Goal: Transaction & Acquisition: Obtain resource

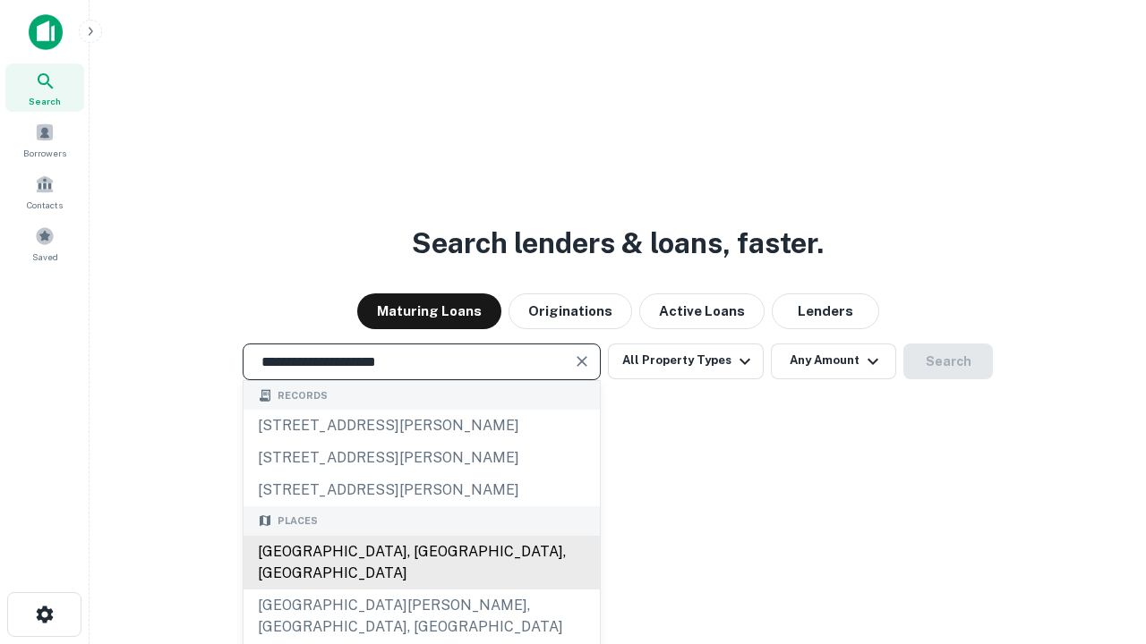
click at [421, 590] on div "[GEOGRAPHIC_DATA], [GEOGRAPHIC_DATA], [GEOGRAPHIC_DATA]" at bounding box center [421, 563] width 356 height 54
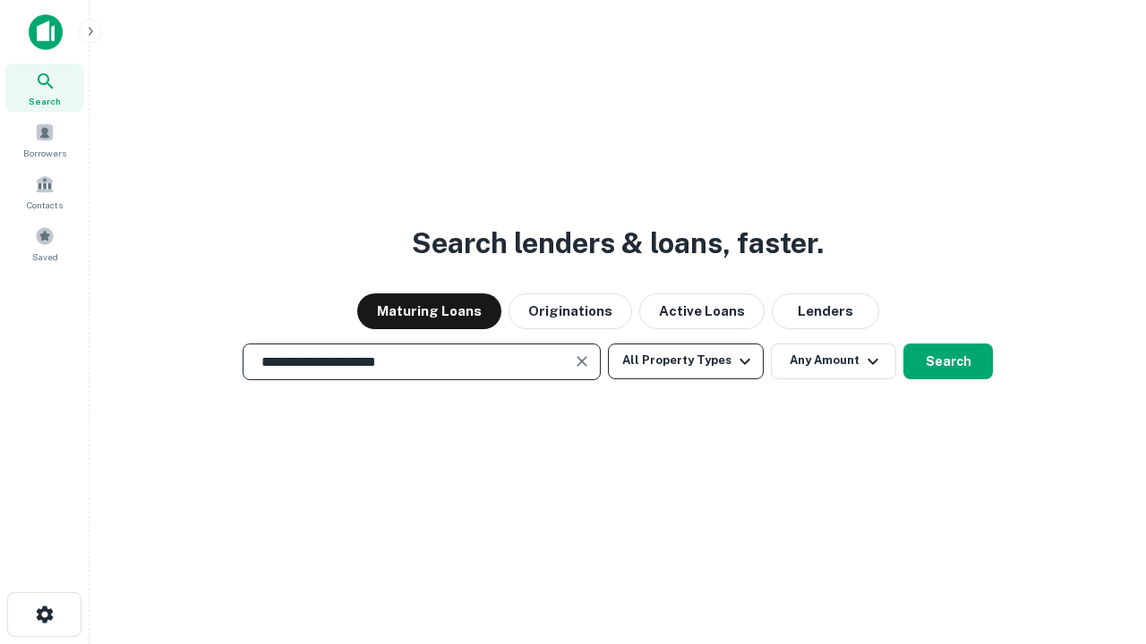
type input "**********"
click at [686, 361] on button "All Property Types" at bounding box center [686, 362] width 156 height 36
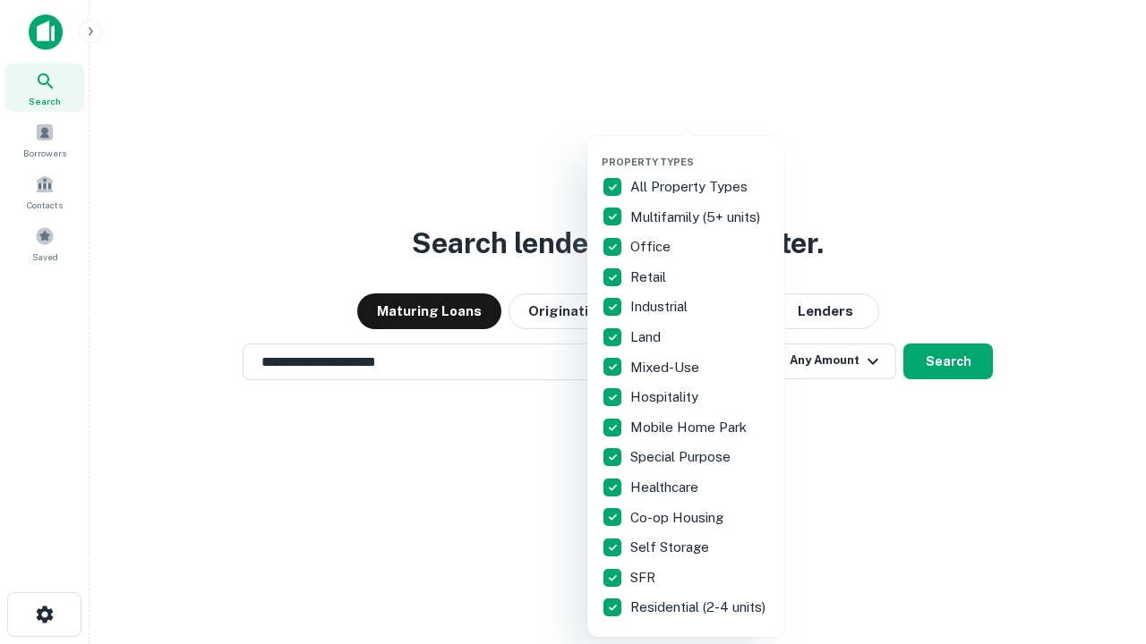
click at [700, 150] on button "button" at bounding box center [699, 150] width 197 height 1
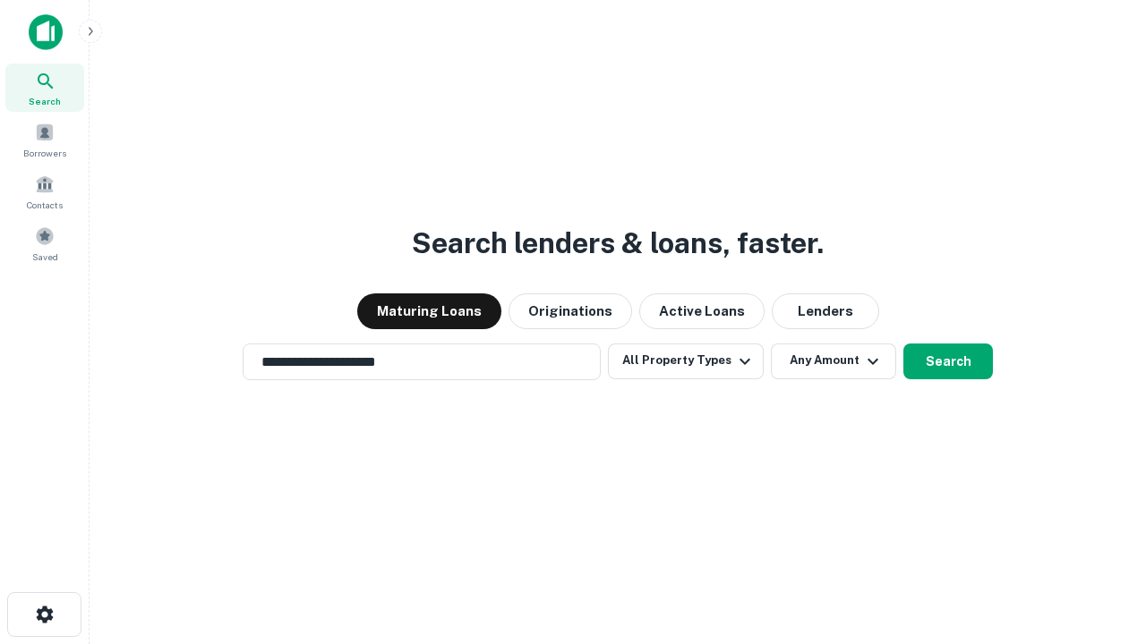
scroll to position [11, 216]
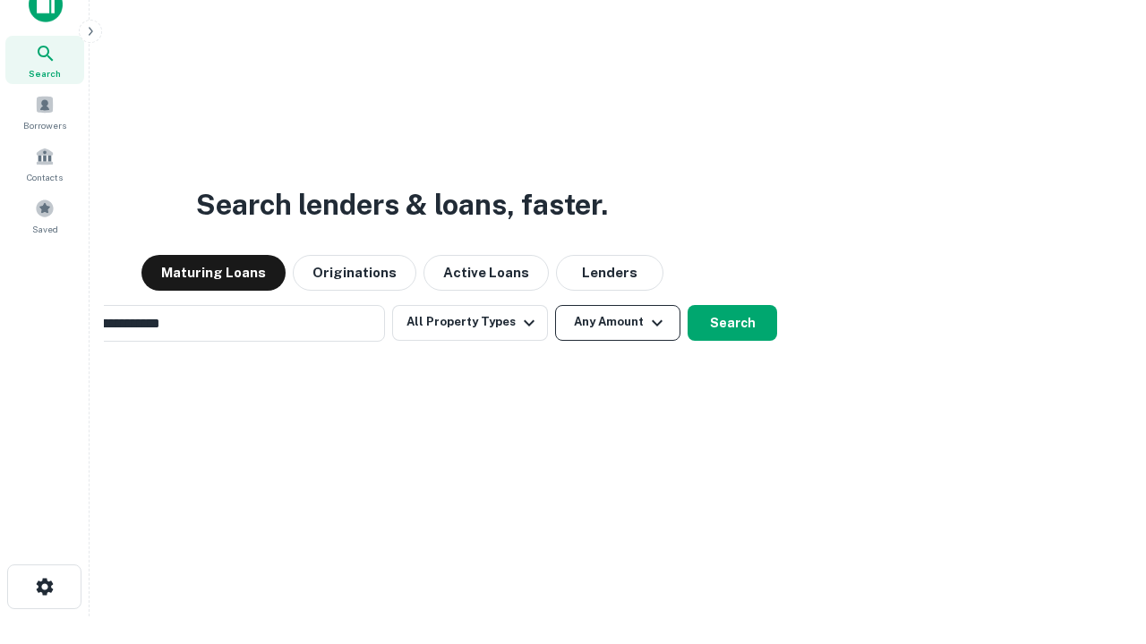
click at [555, 305] on button "Any Amount" at bounding box center [617, 323] width 125 height 36
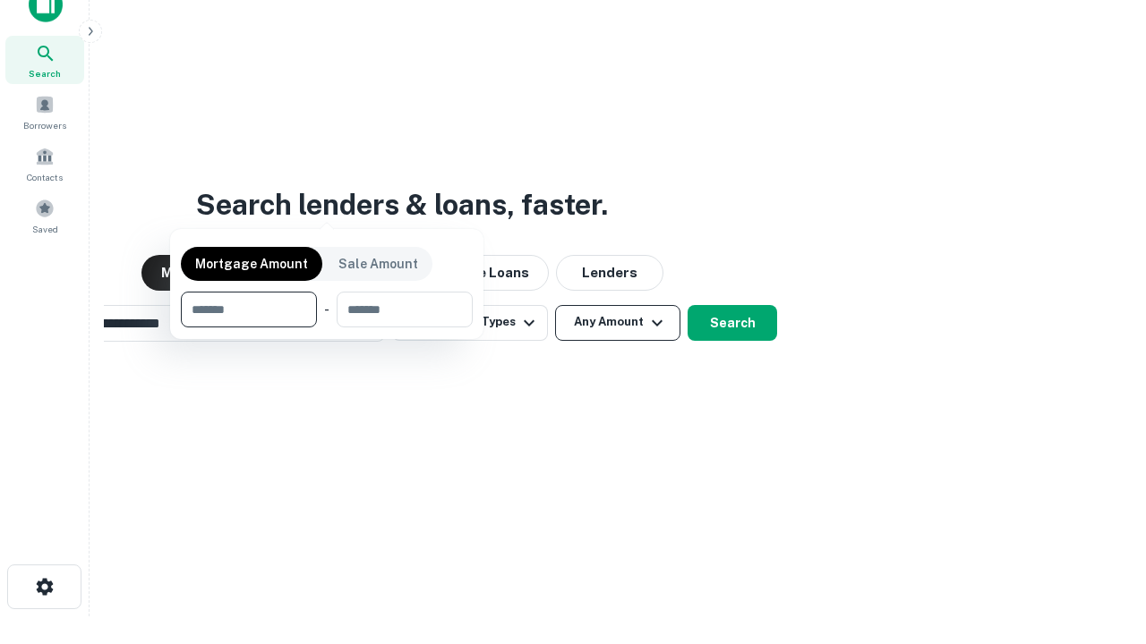
scroll to position [29, 0]
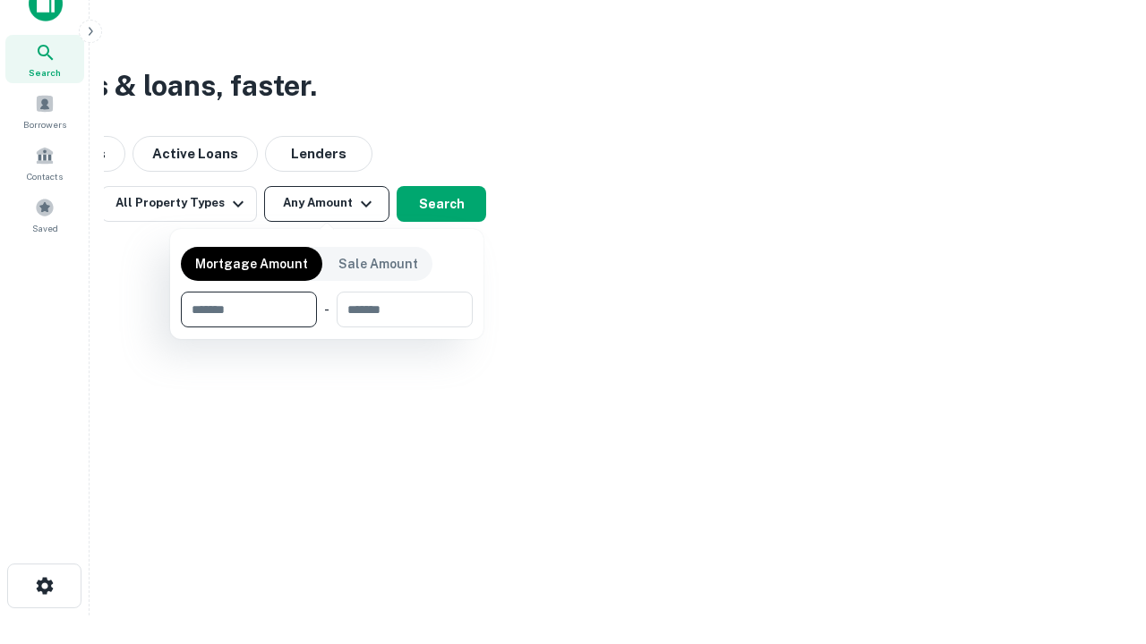
type input "*******"
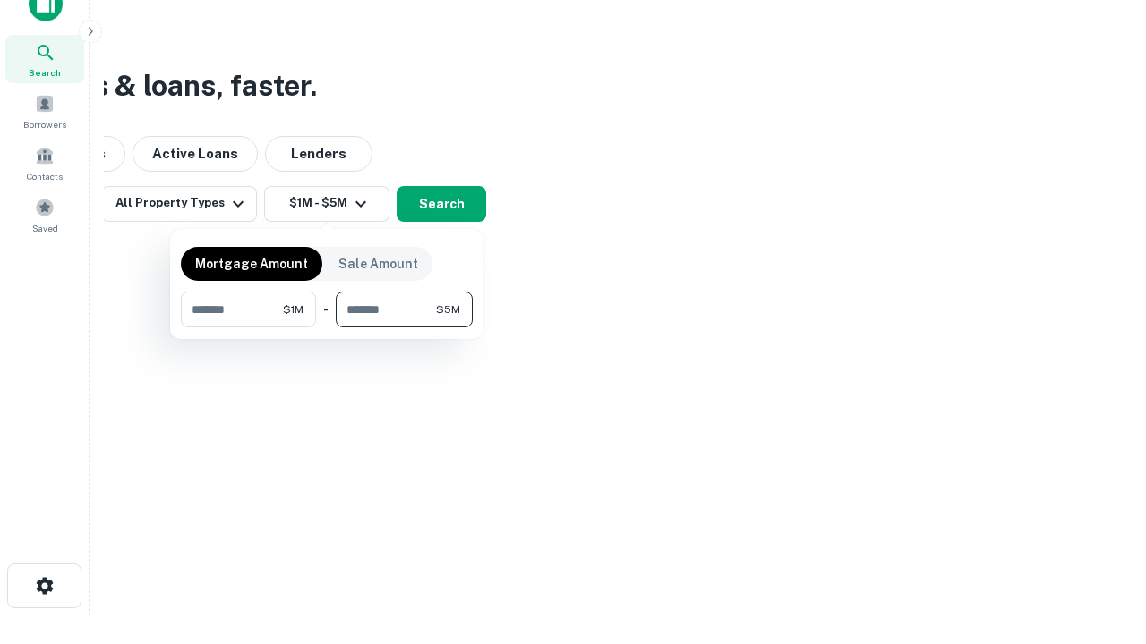
type input "*******"
click at [327, 328] on button "button" at bounding box center [327, 328] width 292 height 1
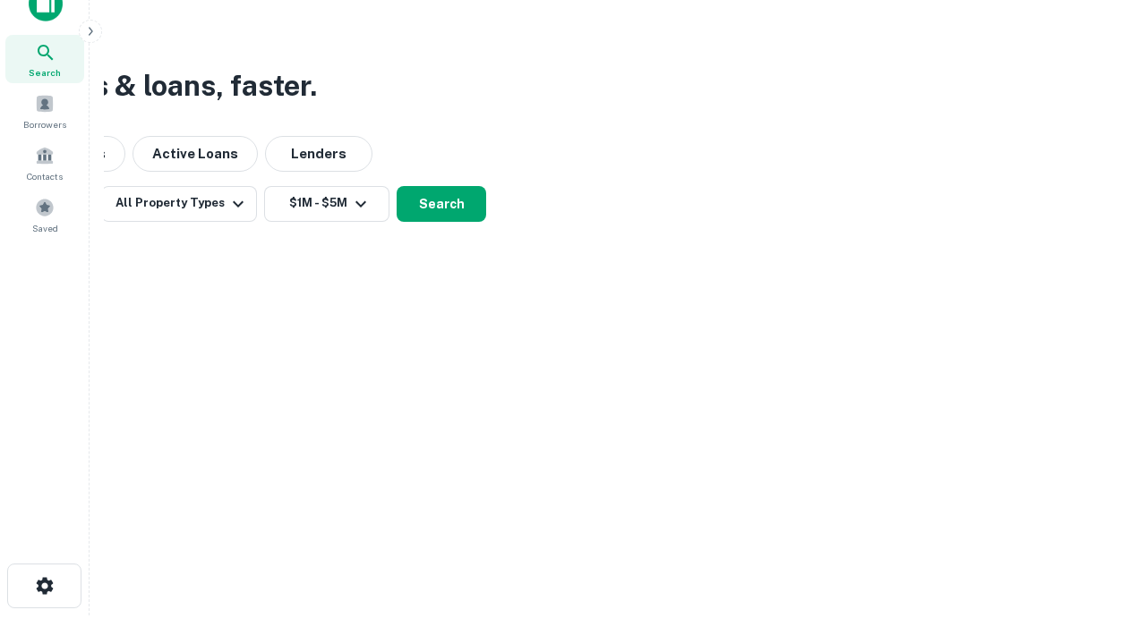
scroll to position [11, 330]
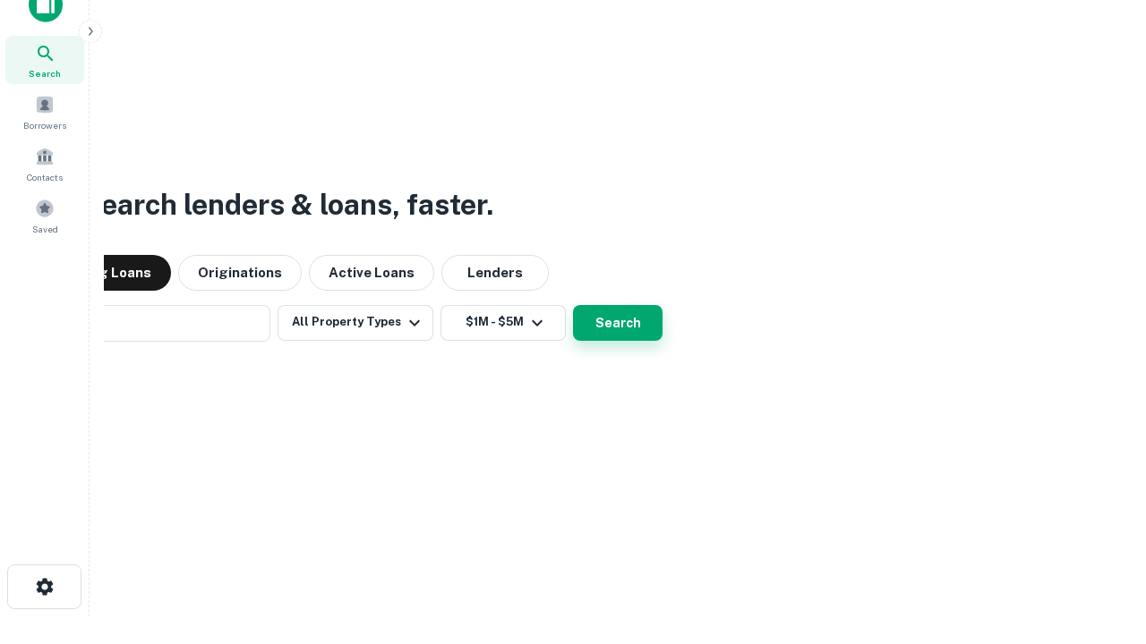
click at [573, 305] on button "Search" at bounding box center [618, 323] width 90 height 36
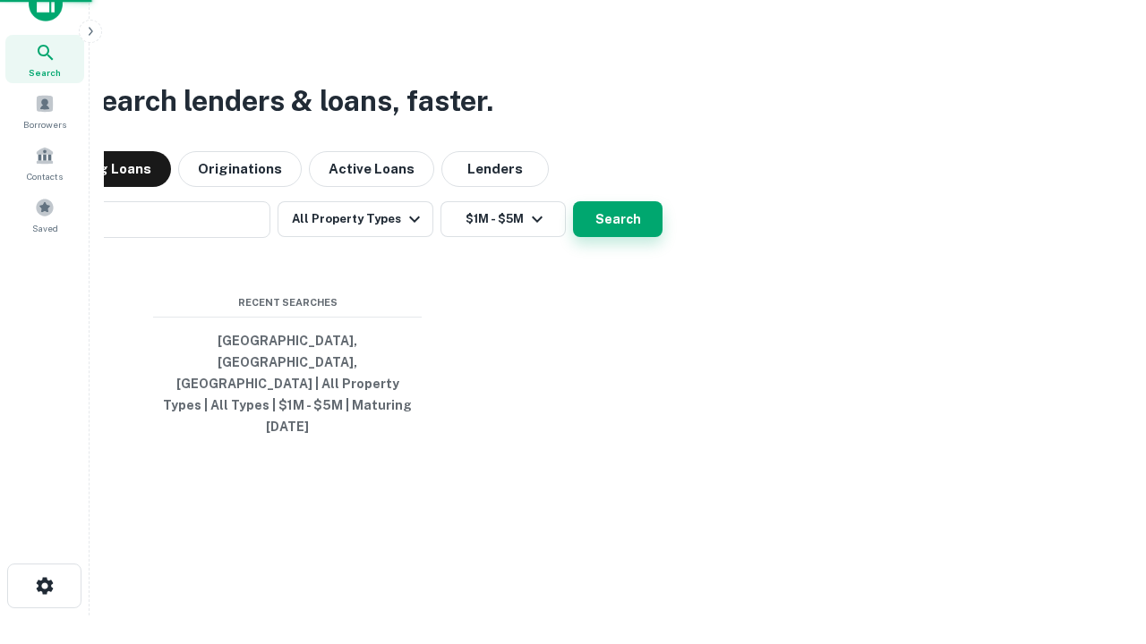
scroll to position [47, 507]
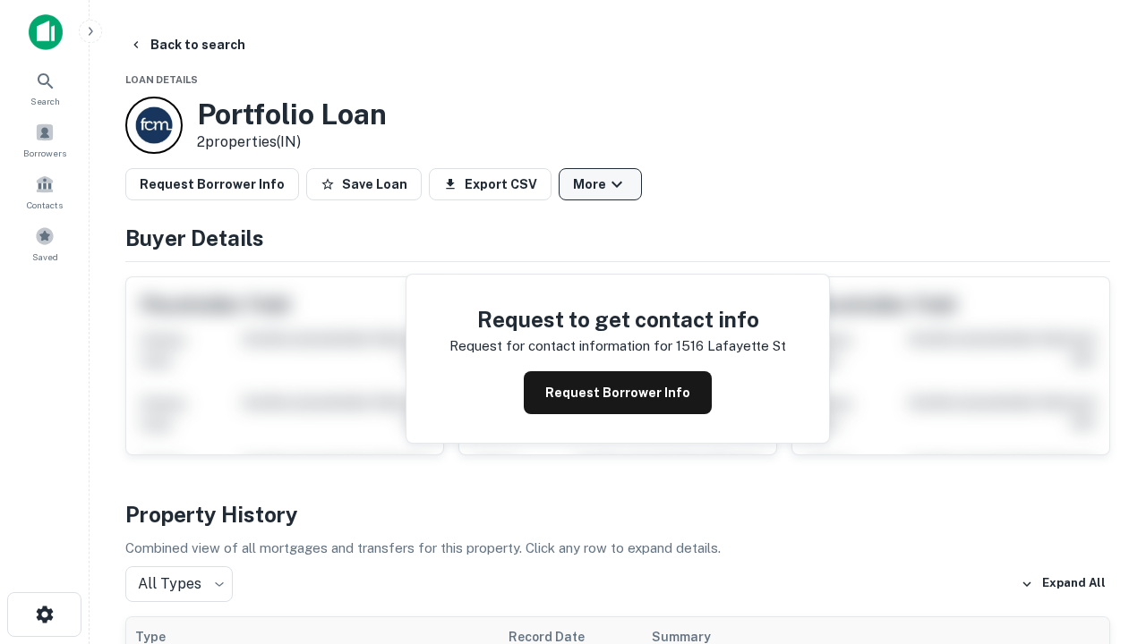
click at [600, 184] on button "More" at bounding box center [600, 184] width 83 height 32
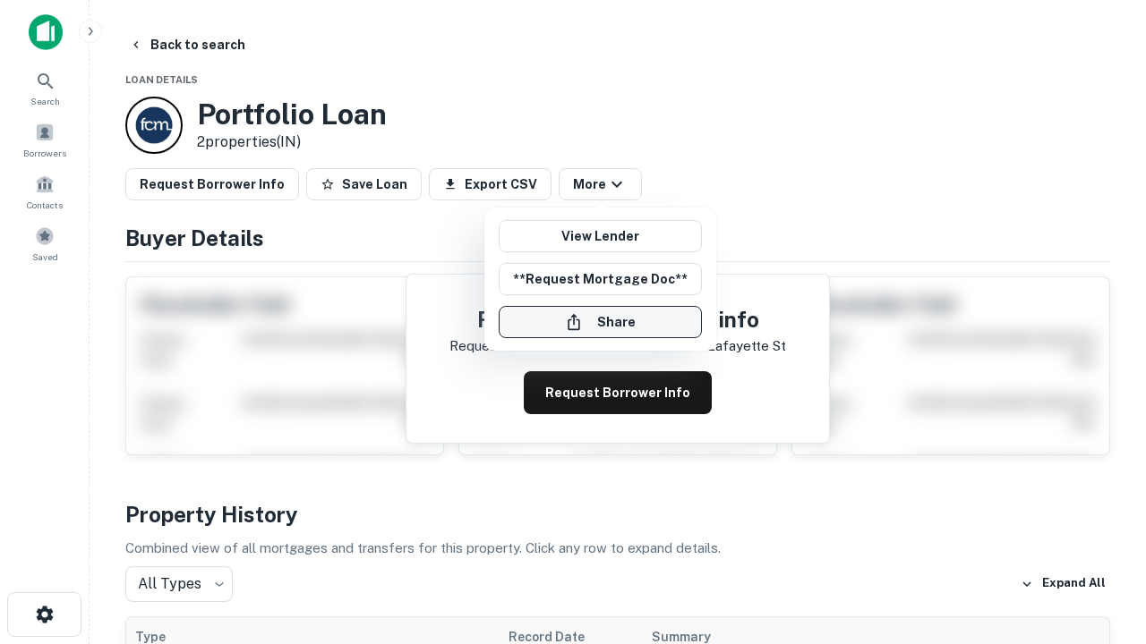
click at [600, 322] on button "Share" at bounding box center [600, 322] width 203 height 32
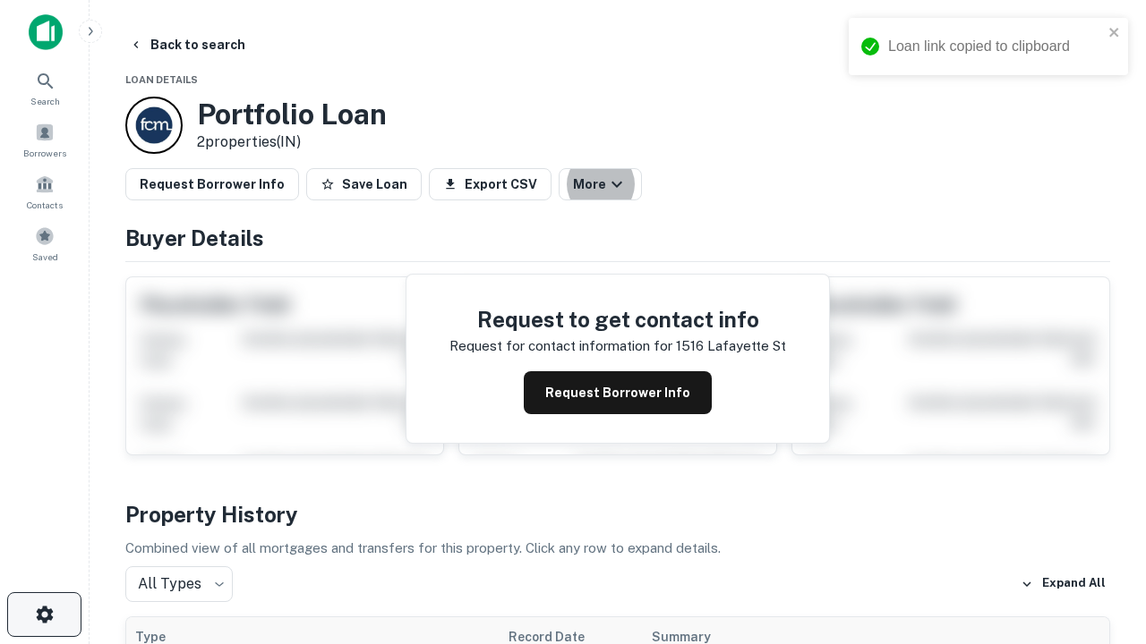
click at [44, 615] on icon "button" at bounding box center [44, 614] width 21 height 21
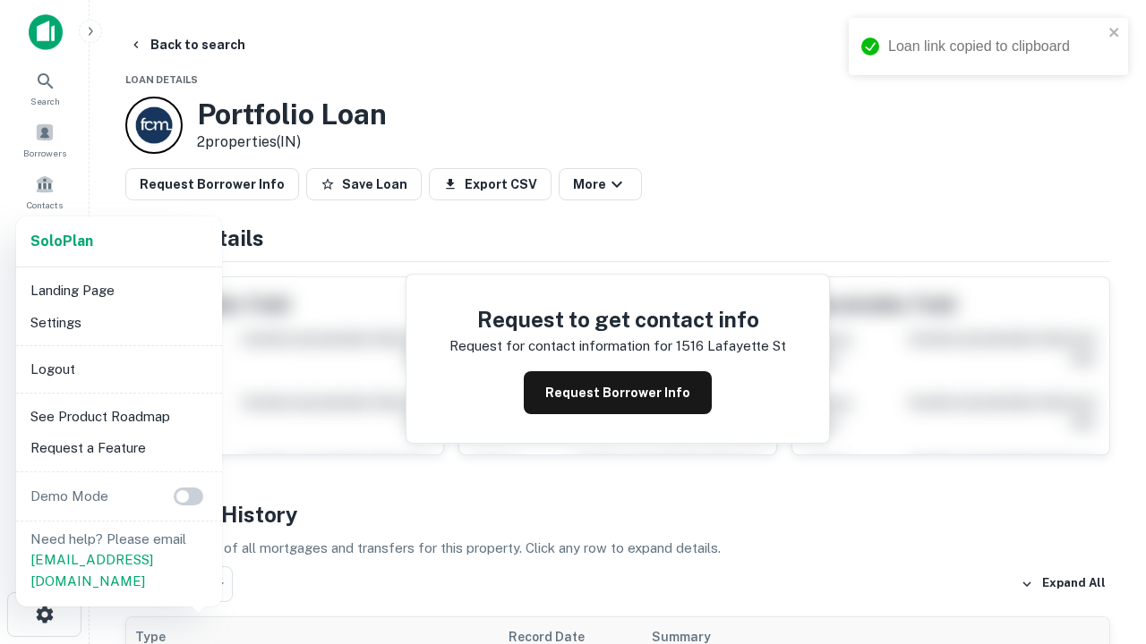
click at [118, 369] on li "Logout" at bounding box center [119, 370] width 192 height 32
